Goal: Find specific page/section: Find specific page/section

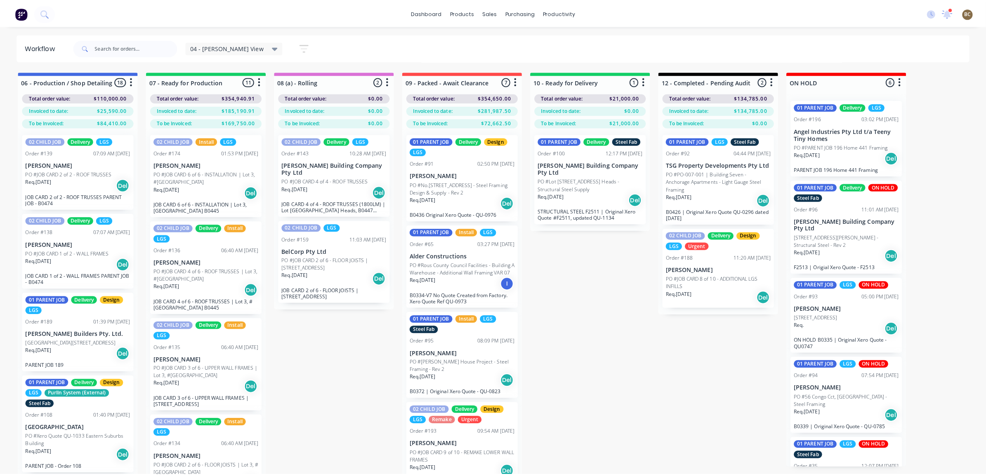
scroll to position [157, 0]
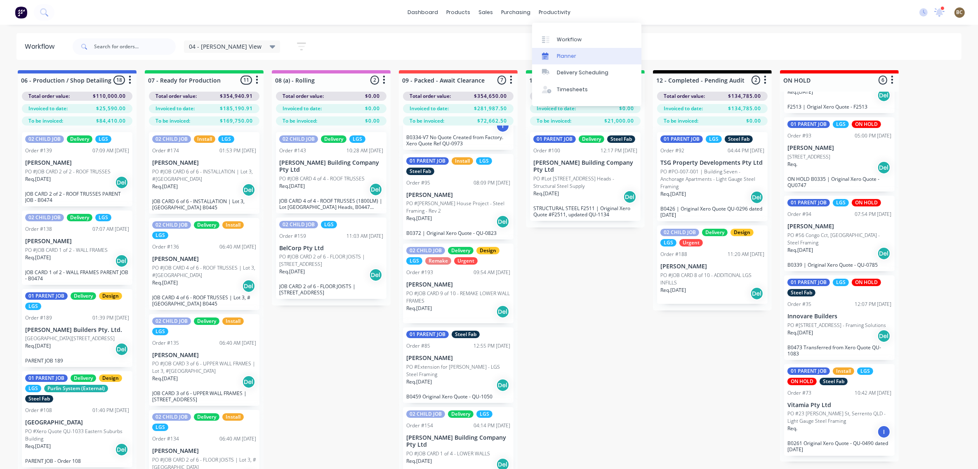
click at [561, 54] on div "Planner" at bounding box center [566, 55] width 19 height 7
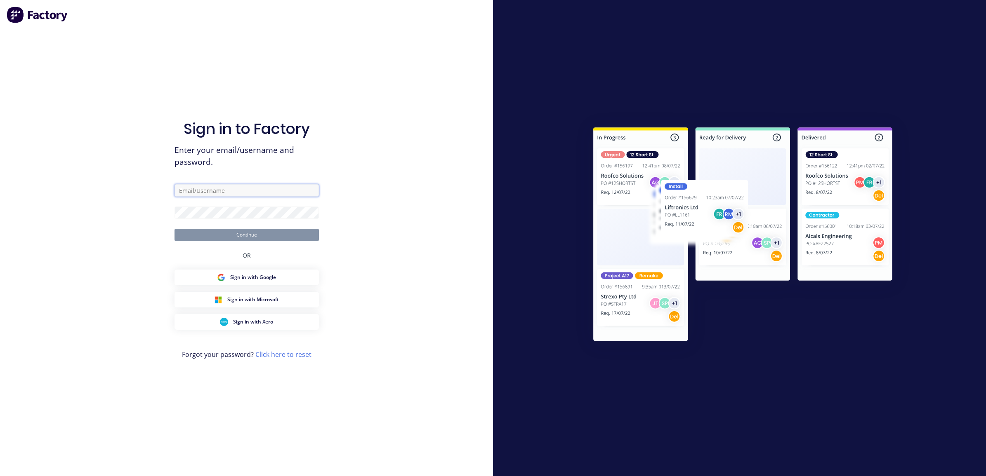
type input "[PERSON_NAME][EMAIL_ADDRESS][DOMAIN_NAME]"
click at [301, 234] on button "Continue" at bounding box center [247, 235] width 144 height 12
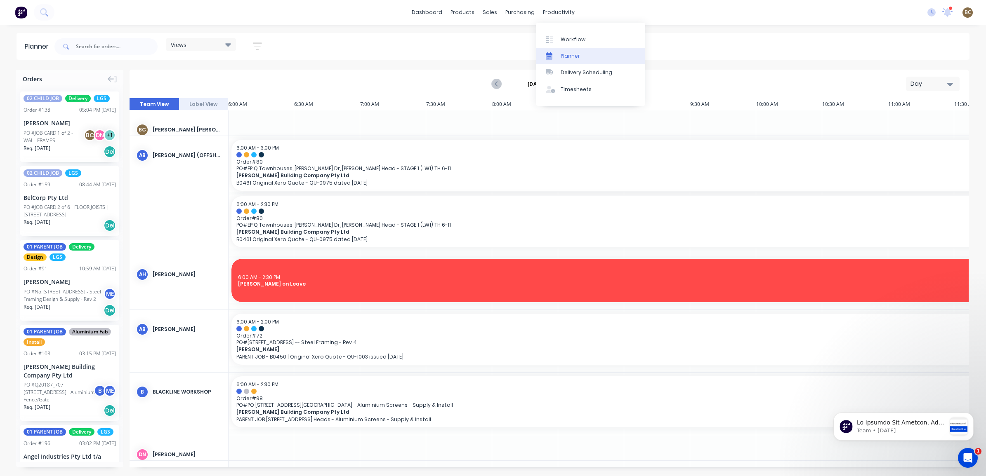
click at [555, 54] on div at bounding box center [552, 55] width 12 height 7
click at [212, 49] on div "Views" at bounding box center [201, 44] width 70 height 12
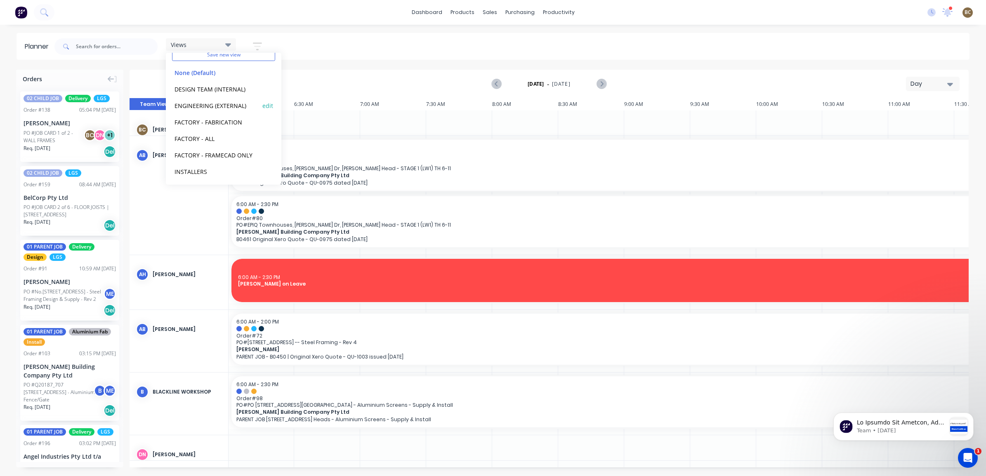
scroll to position [52, 0]
click at [224, 116] on button "FACTORY - ALL" at bounding box center [216, 120] width 88 height 9
